Goal: Task Accomplishment & Management: Manage account settings

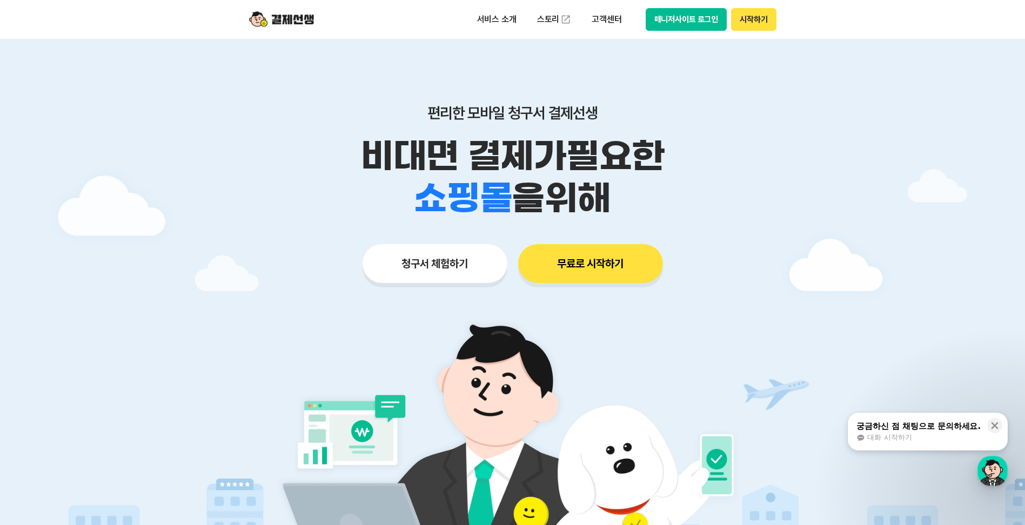
click at [697, 15] on button "매니저사이트 로그인" at bounding box center [686, 19] width 82 height 23
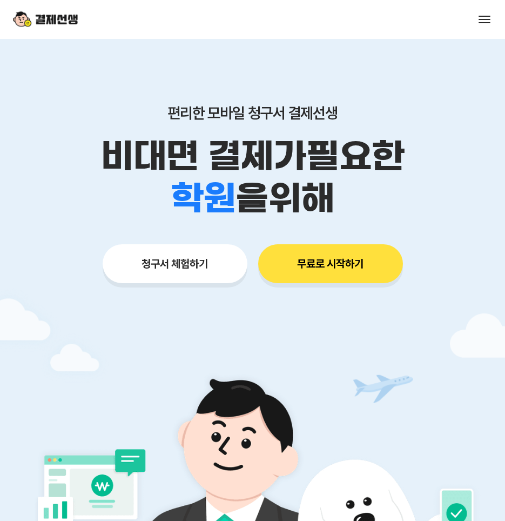
click at [295, 271] on button "무료로 시작하기" at bounding box center [330, 263] width 145 height 39
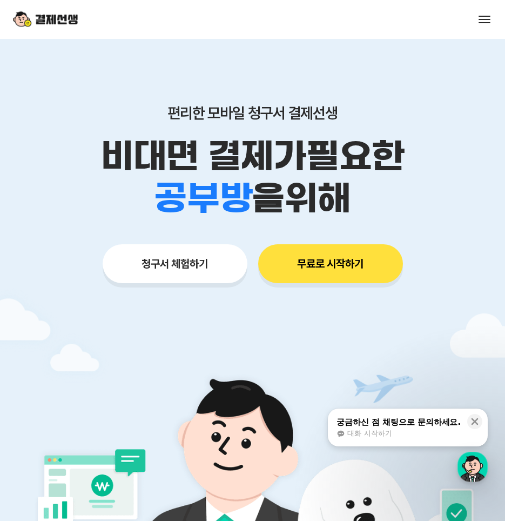
click at [489, 24] on button at bounding box center [484, 19] width 15 height 15
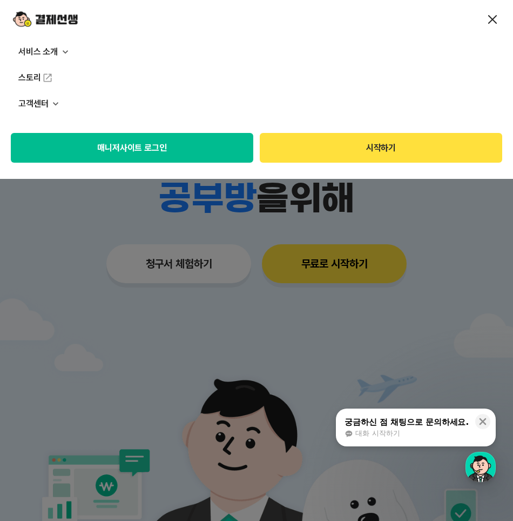
click at [203, 149] on button "매니저사이트 로그인" at bounding box center [132, 148] width 243 height 30
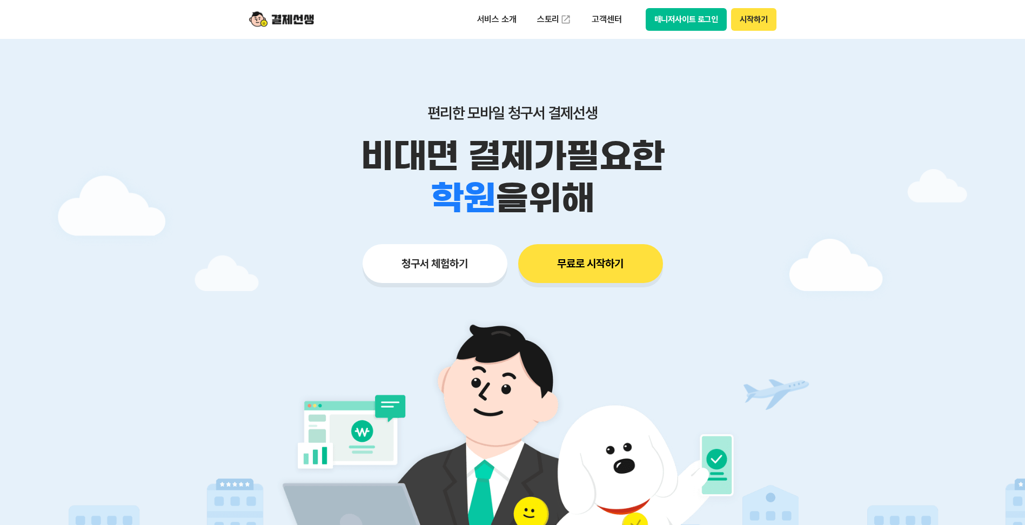
click at [687, 12] on button "매니저사이트 로그인" at bounding box center [686, 19] width 82 height 23
